Goal: Task Accomplishment & Management: Manage account settings

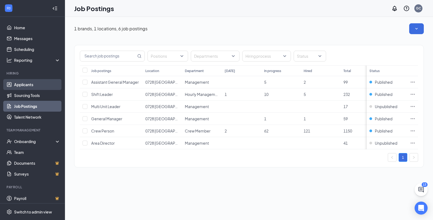
click at [27, 86] on link "Applicants" at bounding box center [37, 84] width 46 height 11
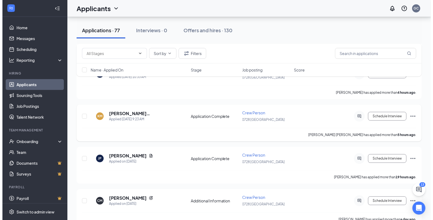
scroll to position [90, 0]
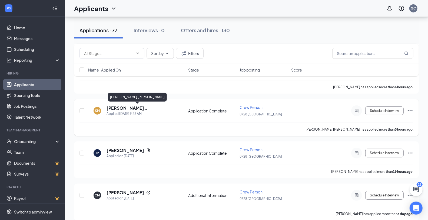
click at [121, 106] on h5 "[PERSON_NAME] [PERSON_NAME]" at bounding box center [143, 108] width 73 height 6
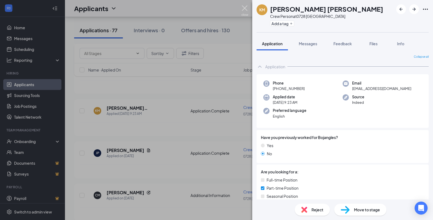
click at [245, 8] on img at bounding box center [244, 10] width 7 height 11
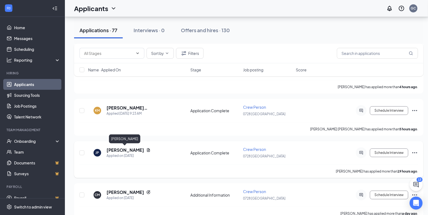
click at [124, 150] on h5 "[PERSON_NAME]" at bounding box center [126, 150] width 38 height 6
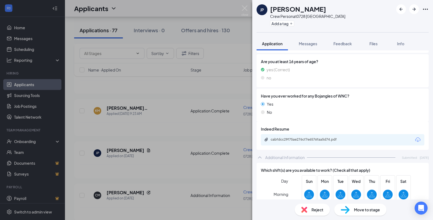
scroll to position [240, 0]
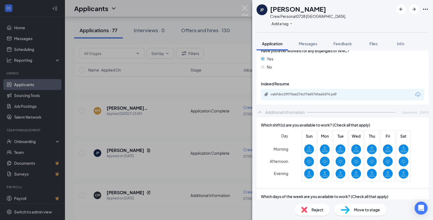
click at [245, 6] on img at bounding box center [244, 10] width 7 height 11
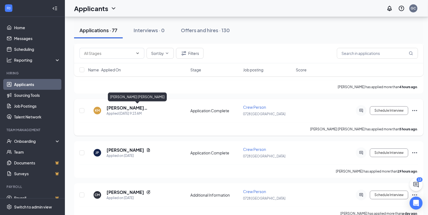
click at [132, 107] on h5 "[PERSON_NAME] [PERSON_NAME]" at bounding box center [144, 108] width 75 height 6
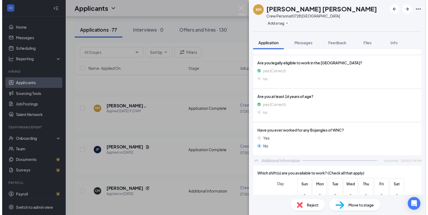
scroll to position [240, 0]
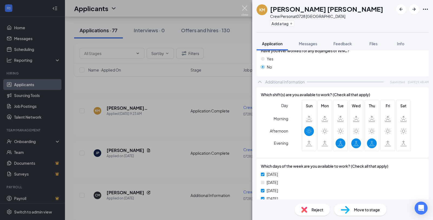
click at [242, 9] on img at bounding box center [244, 10] width 7 height 11
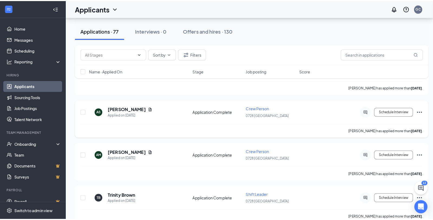
scroll to position [872, 0]
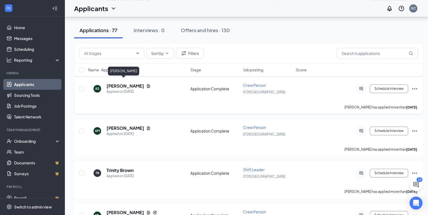
click at [129, 83] on h5 "[PERSON_NAME]" at bounding box center [126, 86] width 38 height 6
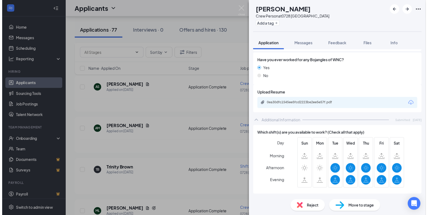
scroll to position [240, 0]
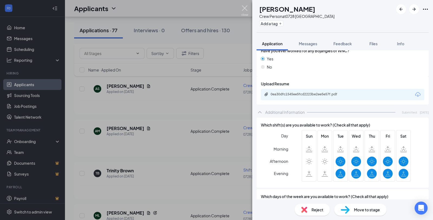
click at [245, 8] on img at bounding box center [244, 10] width 7 height 11
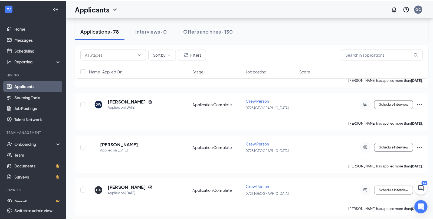
scroll to position [1143, 0]
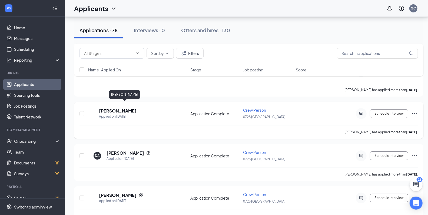
click at [133, 108] on h5 "[PERSON_NAME]" at bounding box center [118, 111] width 38 height 6
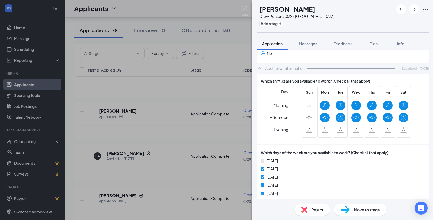
scroll to position [271, 0]
